Goal: Task Accomplishment & Management: Use online tool/utility

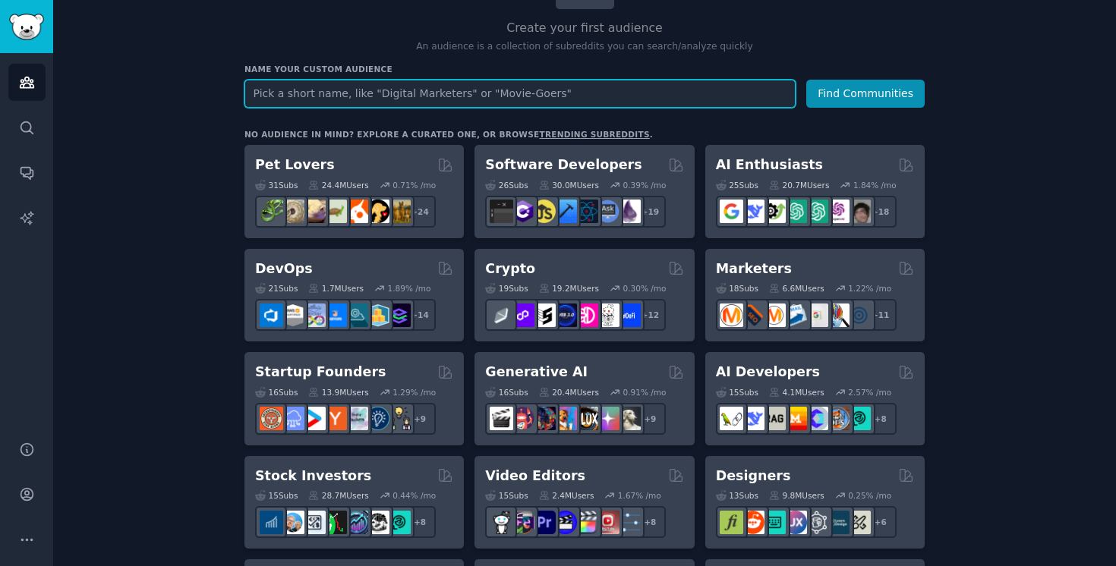
scroll to position [151, 0]
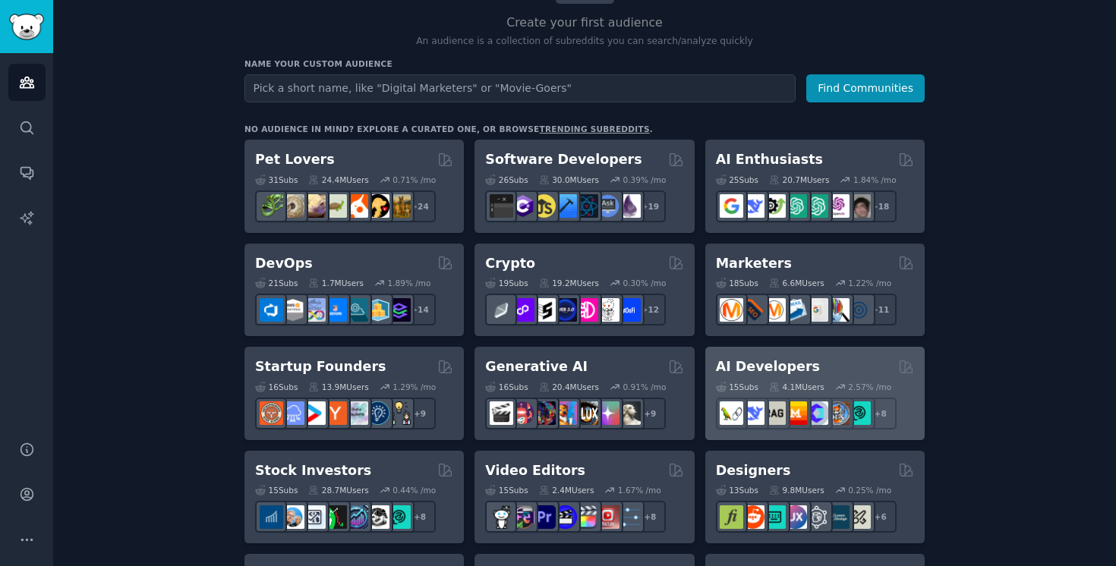
click at [839, 365] on div "AI Developers" at bounding box center [815, 367] width 198 height 19
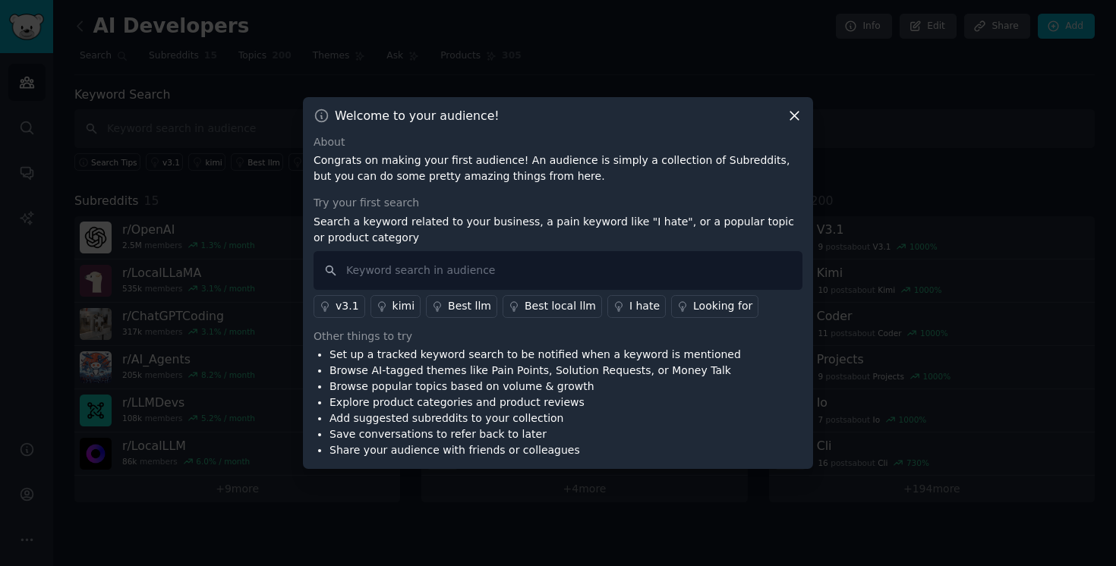
click at [625, 318] on div "About Congrats on making your first audience! An audience is simply a collectio…" at bounding box center [558, 296] width 489 height 325
click at [623, 315] on link "I hate" at bounding box center [636, 306] width 58 height 23
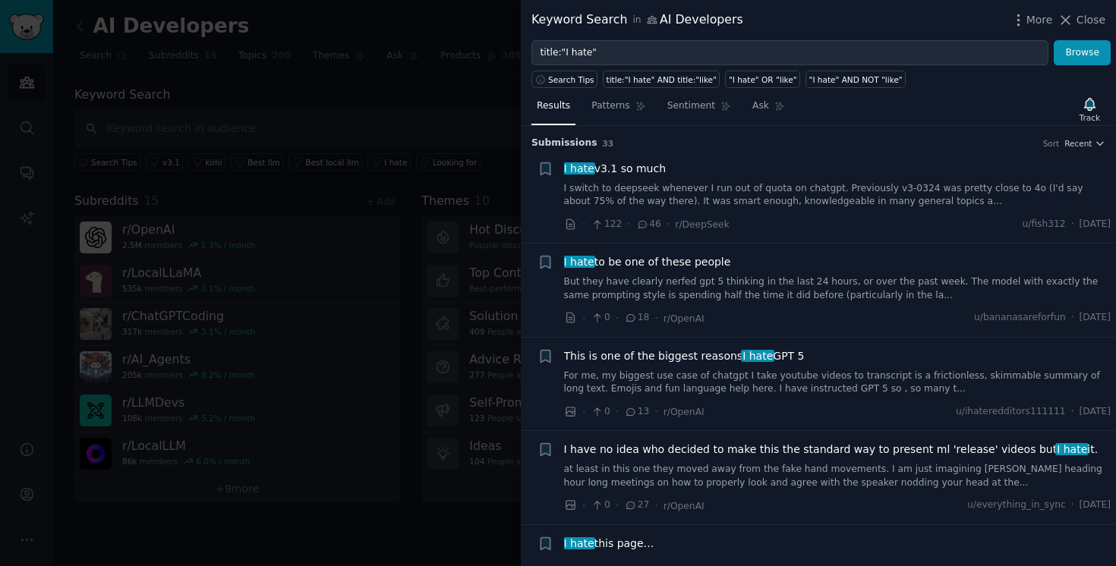
click at [239, 333] on div at bounding box center [558, 283] width 1116 height 566
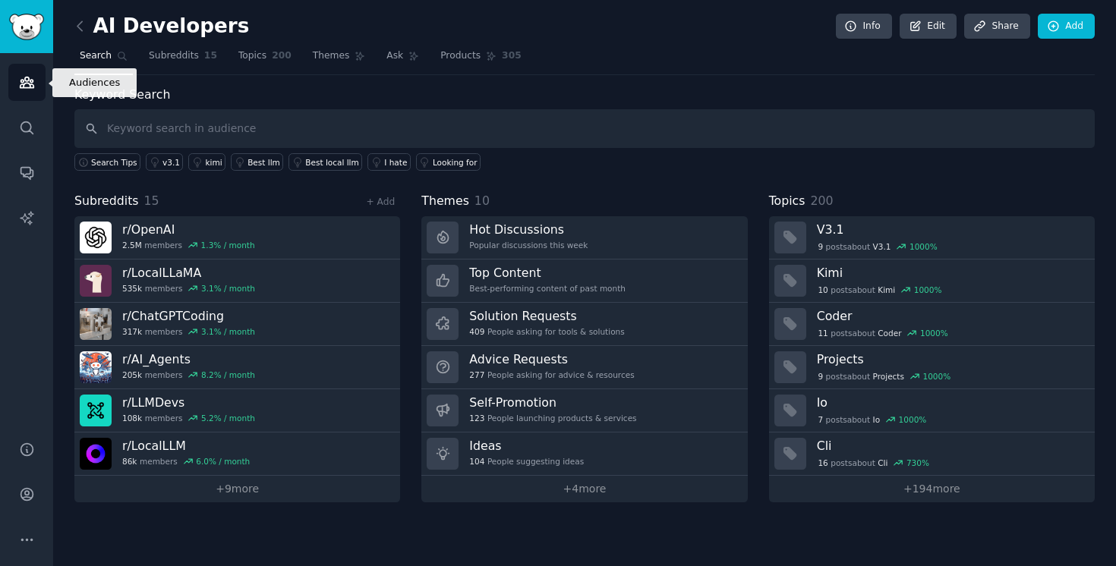
click at [28, 85] on icon "Sidebar" at bounding box center [27, 82] width 16 height 16
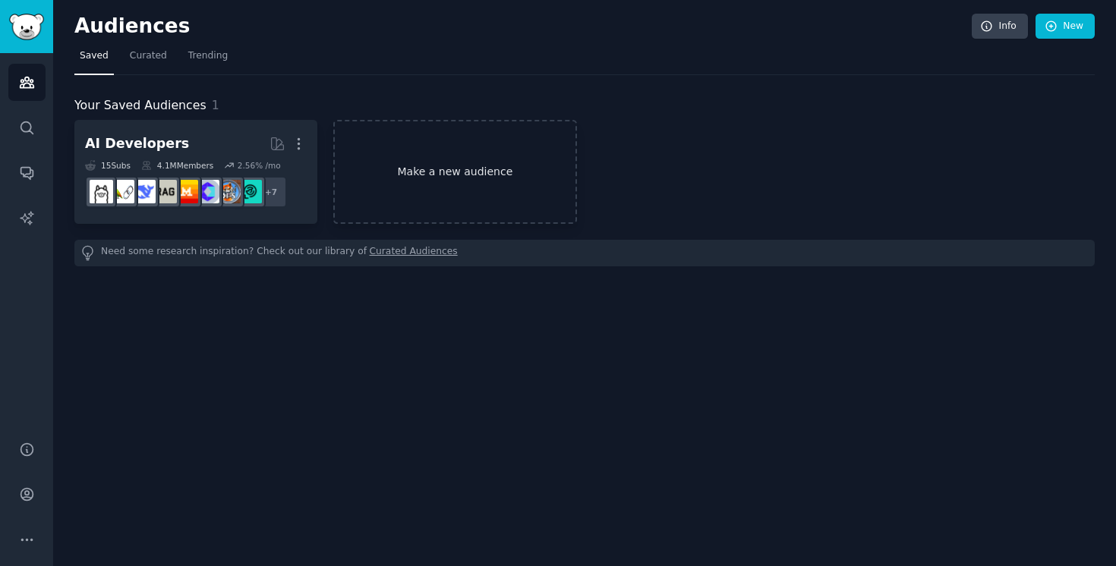
click at [464, 170] on link "Make a new audience" at bounding box center [454, 172] width 243 height 104
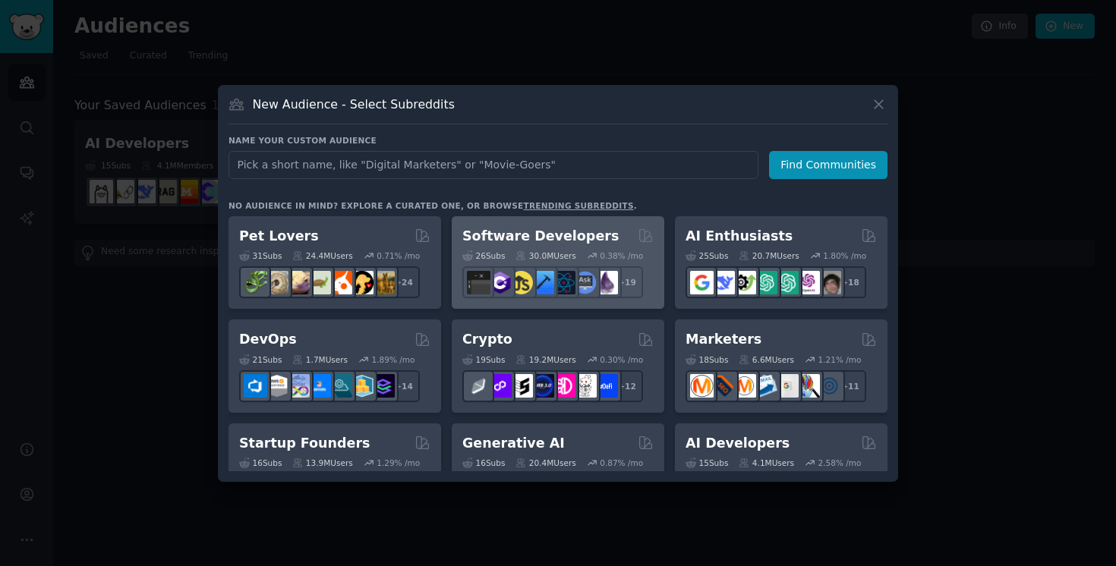
click at [529, 244] on h2 "Software Developers" at bounding box center [540, 236] width 156 height 19
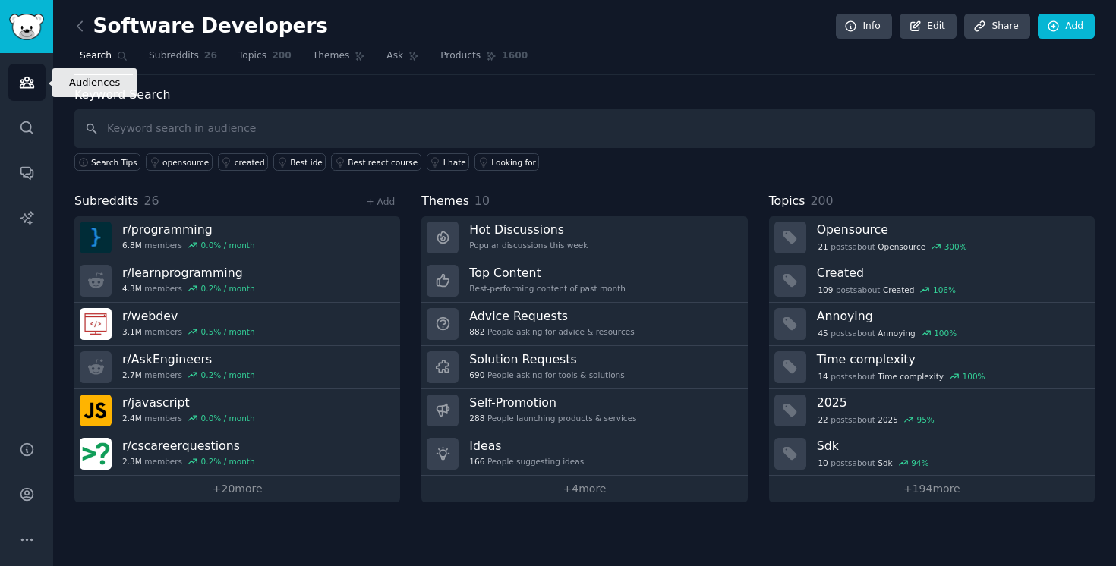
click at [20, 83] on icon "Sidebar" at bounding box center [27, 82] width 16 height 16
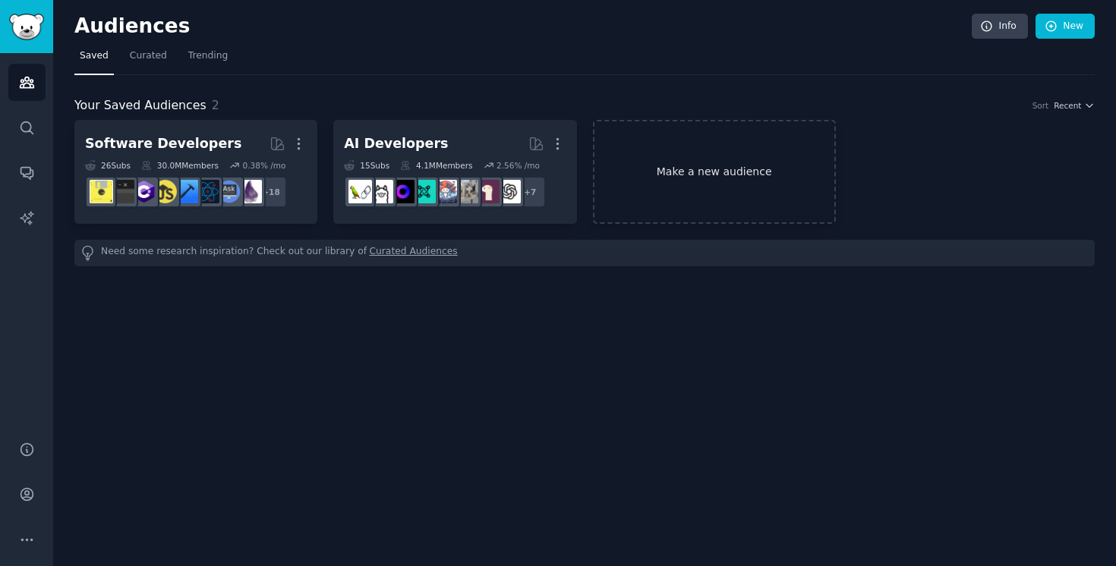
click at [651, 203] on link "Make a new audience" at bounding box center [714, 172] width 243 height 104
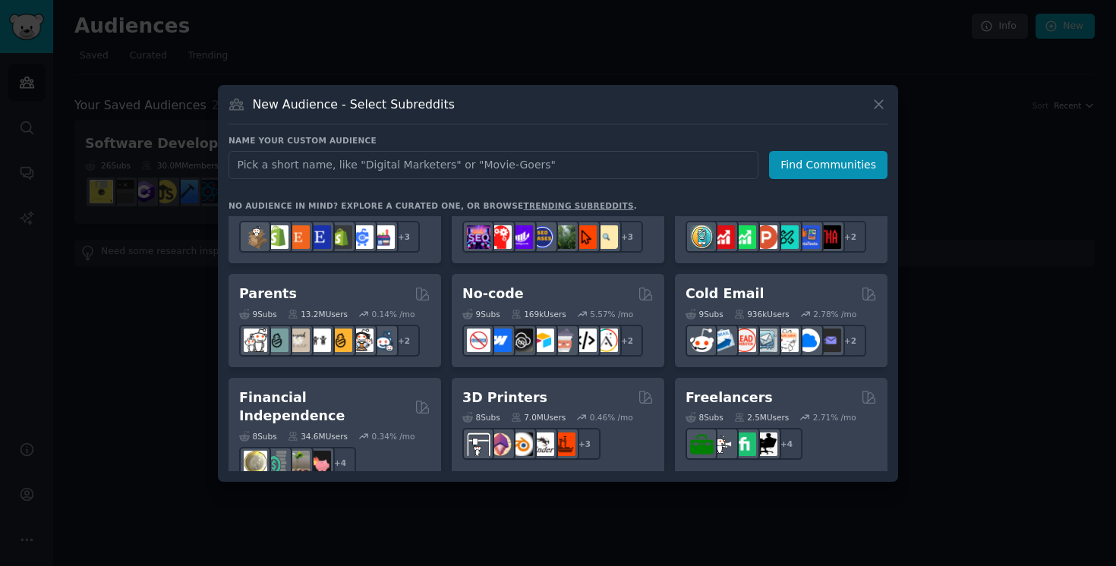
scroll to position [668, 0]
click at [839, 357] on div at bounding box center [558, 283] width 1116 height 566
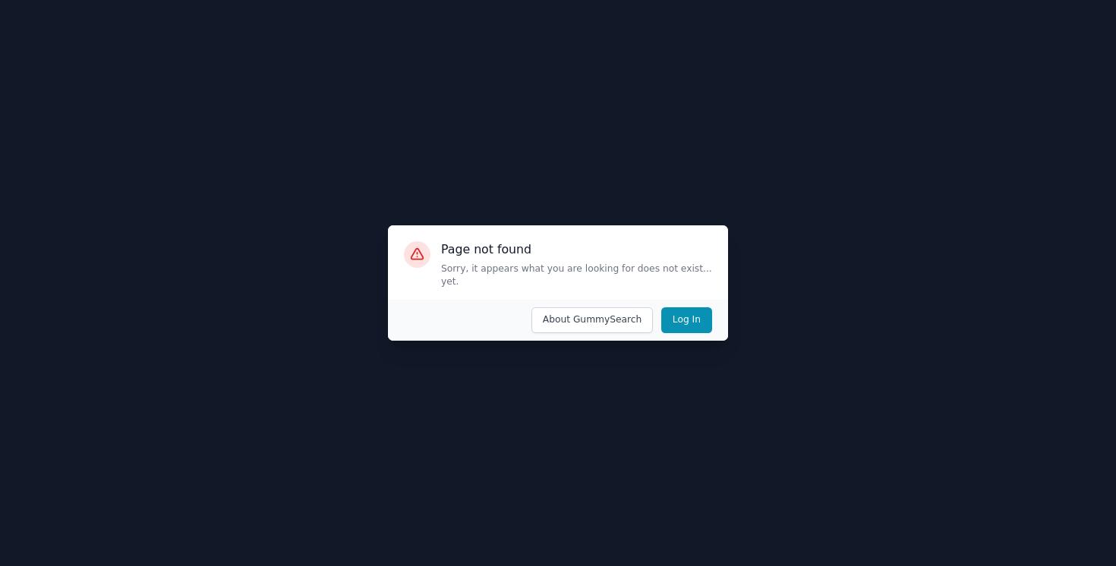
click at [719, 339] on div at bounding box center [558, 283] width 1116 height 566
click at [712, 328] on div "Log In About GummySearch" at bounding box center [558, 321] width 340 height 42
click at [696, 314] on button "Log In" at bounding box center [686, 320] width 51 height 26
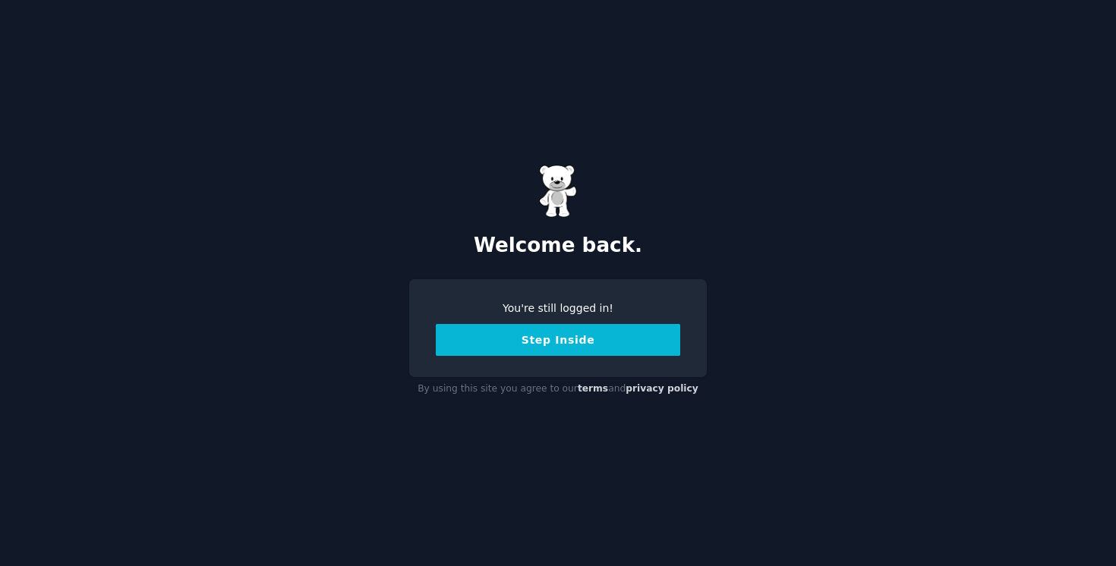
click at [636, 336] on button "Step Inside" at bounding box center [558, 340] width 244 height 32
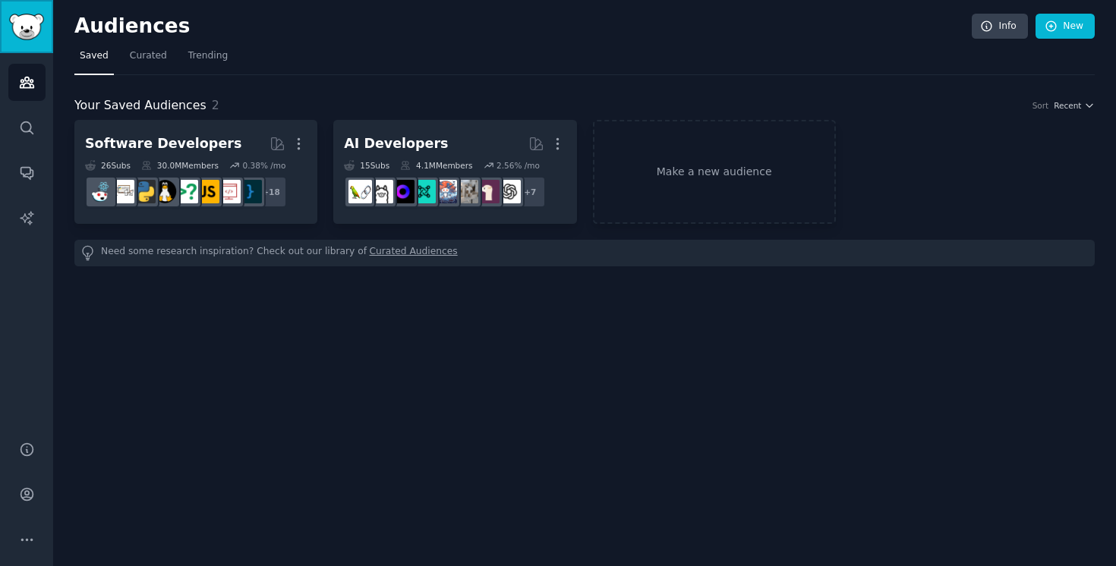
click at [31, 28] on img "Sidebar" at bounding box center [26, 27] width 35 height 27
click at [25, 131] on icon "Sidebar" at bounding box center [26, 127] width 12 height 12
